Goal: Information Seeking & Learning: Compare options

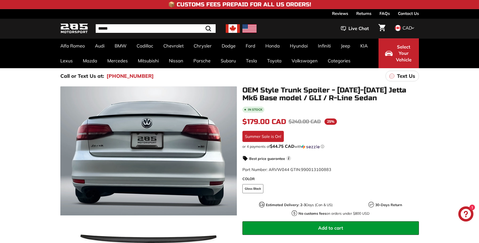
click at [232, 28] on img at bounding box center [233, 28] width 14 height 9
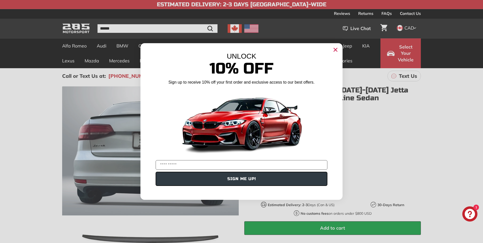
click at [336, 50] on circle "Close dialog" at bounding box center [336, 50] width 8 height 8
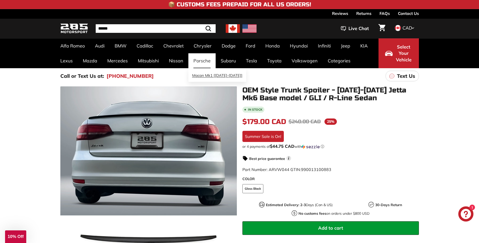
click at [207, 76] on link "Macan Mk1 [[DATE]-[DATE]]" at bounding box center [217, 76] width 58 height 10
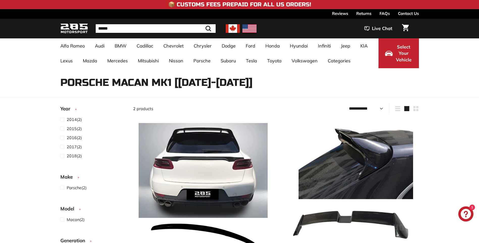
select select "**********"
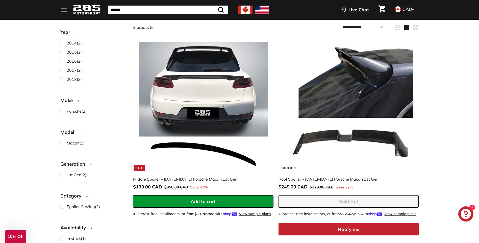
scroll to position [76, 0]
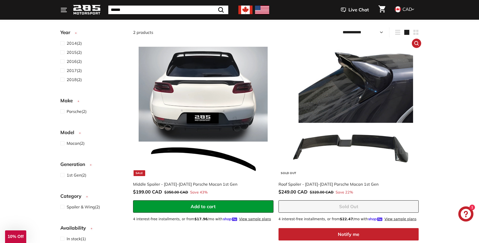
click at [352, 102] on img at bounding box center [348, 111] width 129 height 129
click at [218, 123] on img at bounding box center [203, 111] width 129 height 129
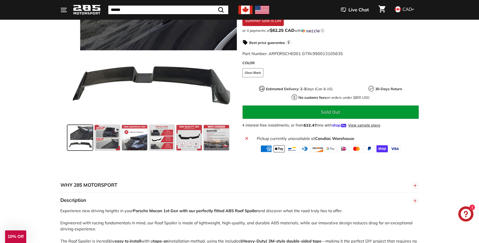
scroll to position [108, 0]
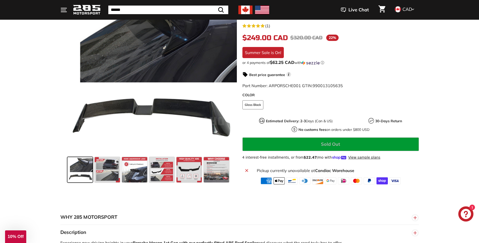
click at [78, 169] on span at bounding box center [79, 169] width 25 height 25
click at [108, 169] on span at bounding box center [107, 169] width 25 height 25
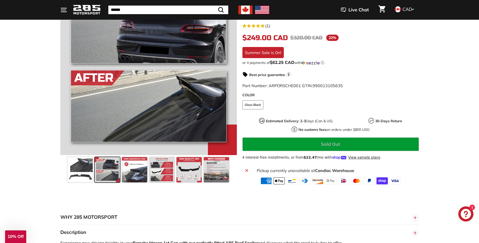
scroll to position [71, 0]
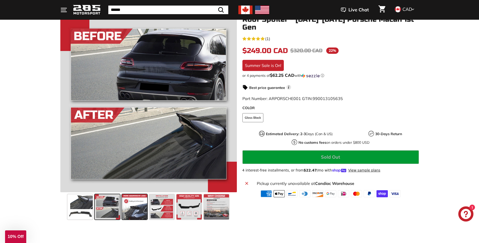
click at [133, 206] on span at bounding box center [134, 206] width 25 height 25
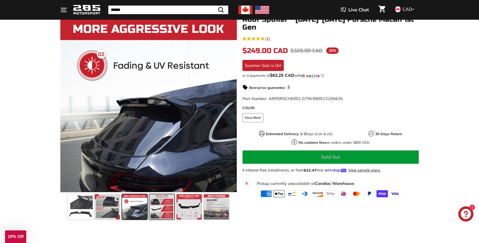
click at [162, 204] on span at bounding box center [161, 206] width 25 height 25
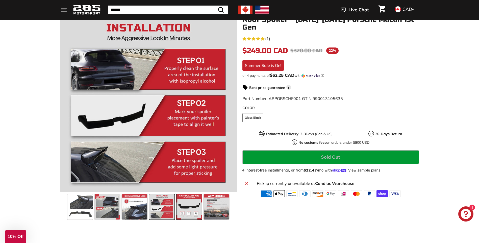
click at [187, 203] on span at bounding box center [189, 206] width 25 height 25
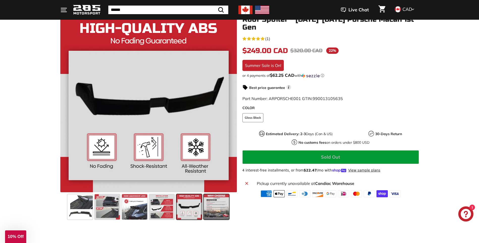
click at [214, 203] on span at bounding box center [216, 206] width 25 height 25
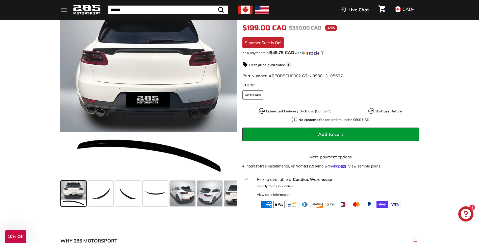
scroll to position [106, 0]
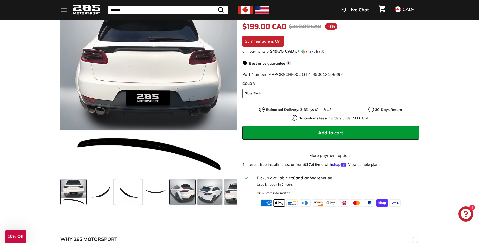
click at [188, 194] on span at bounding box center [182, 191] width 25 height 25
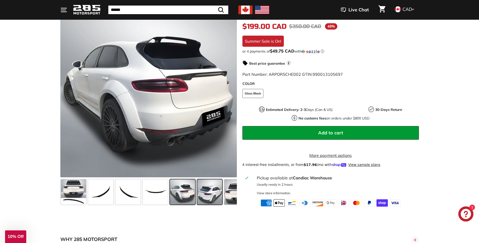
click at [210, 194] on span at bounding box center [209, 191] width 25 height 25
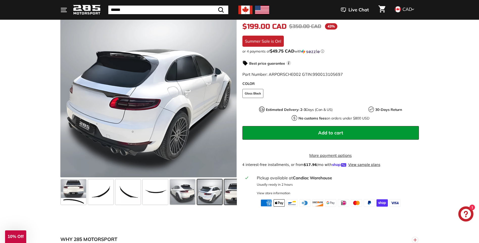
click at [228, 194] on span at bounding box center [236, 191] width 25 height 25
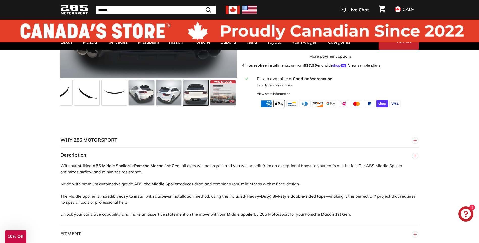
scroll to position [0, 0]
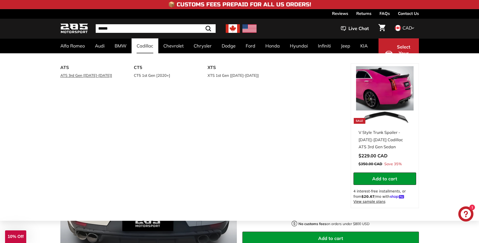
click at [85, 75] on link "ATS 3rd Gen [[DATE]-[DATE]]" at bounding box center [90, 75] width 60 height 7
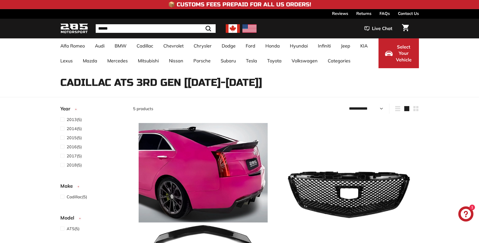
select select "**********"
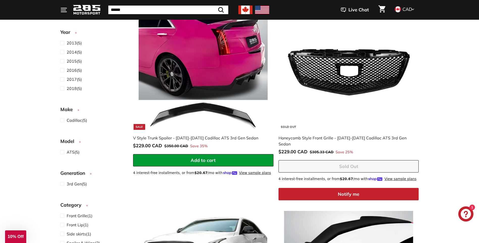
scroll to position [114, 0]
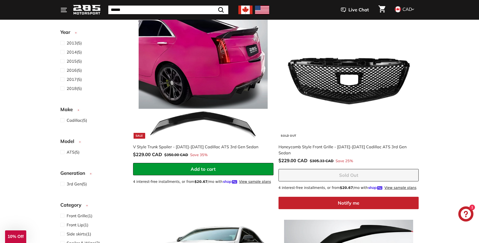
click at [184, 73] on img at bounding box center [203, 73] width 129 height 129
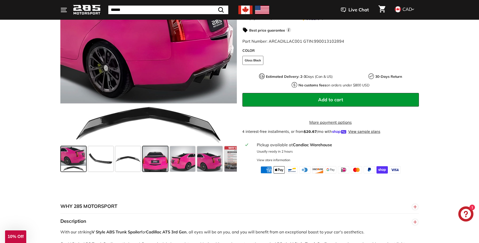
click at [159, 167] on span at bounding box center [155, 158] width 25 height 25
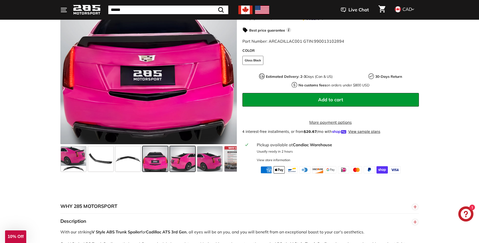
click at [187, 165] on span at bounding box center [182, 158] width 25 height 25
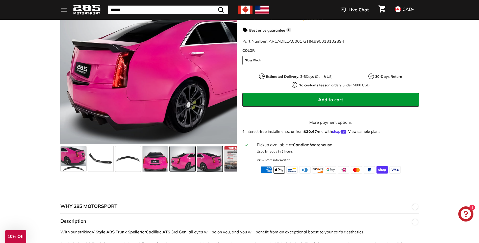
click at [209, 166] on span at bounding box center [209, 158] width 25 height 25
